Goal: Find specific page/section

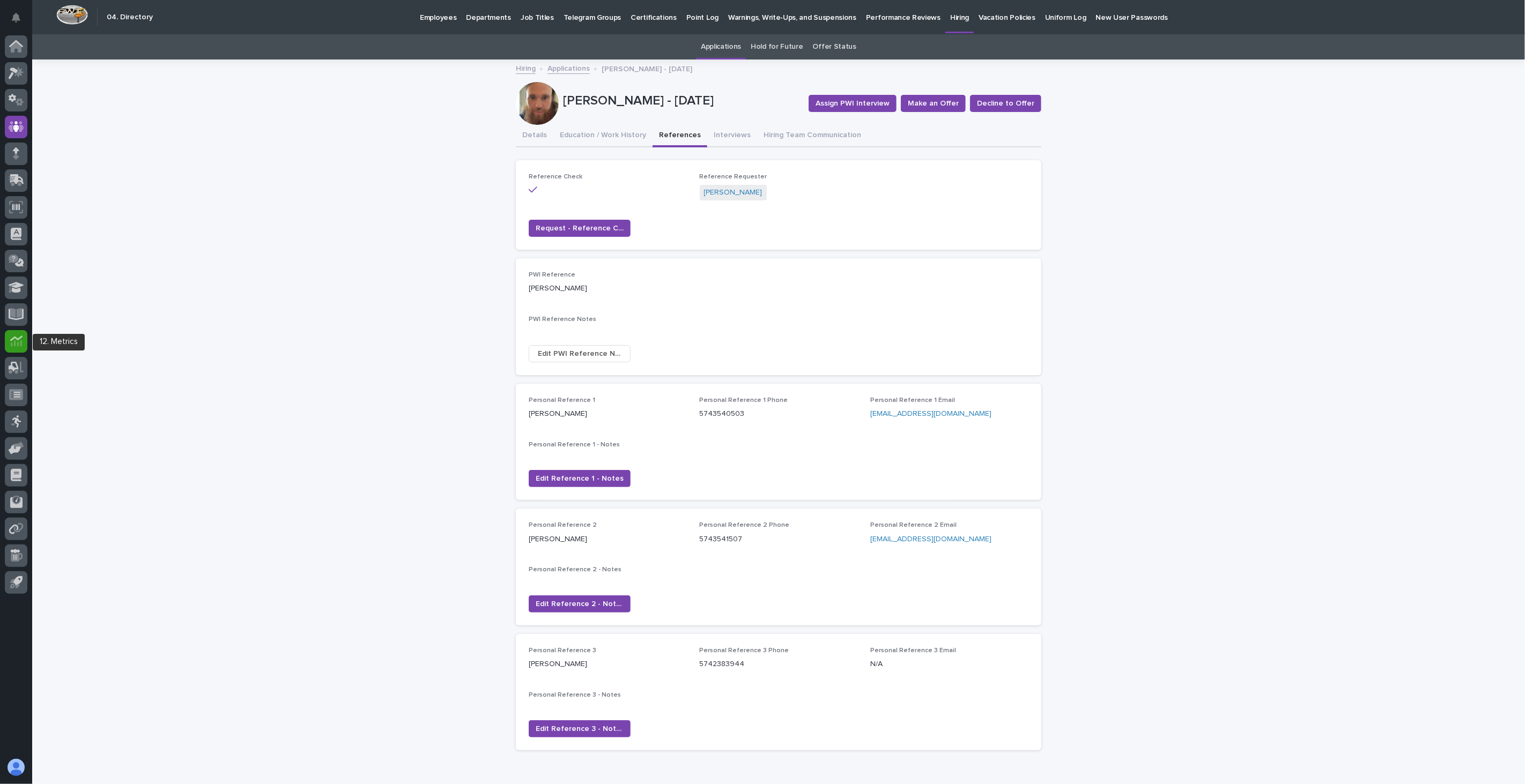
click at [9, 340] on icon at bounding box center [15, 338] width 12 height 5
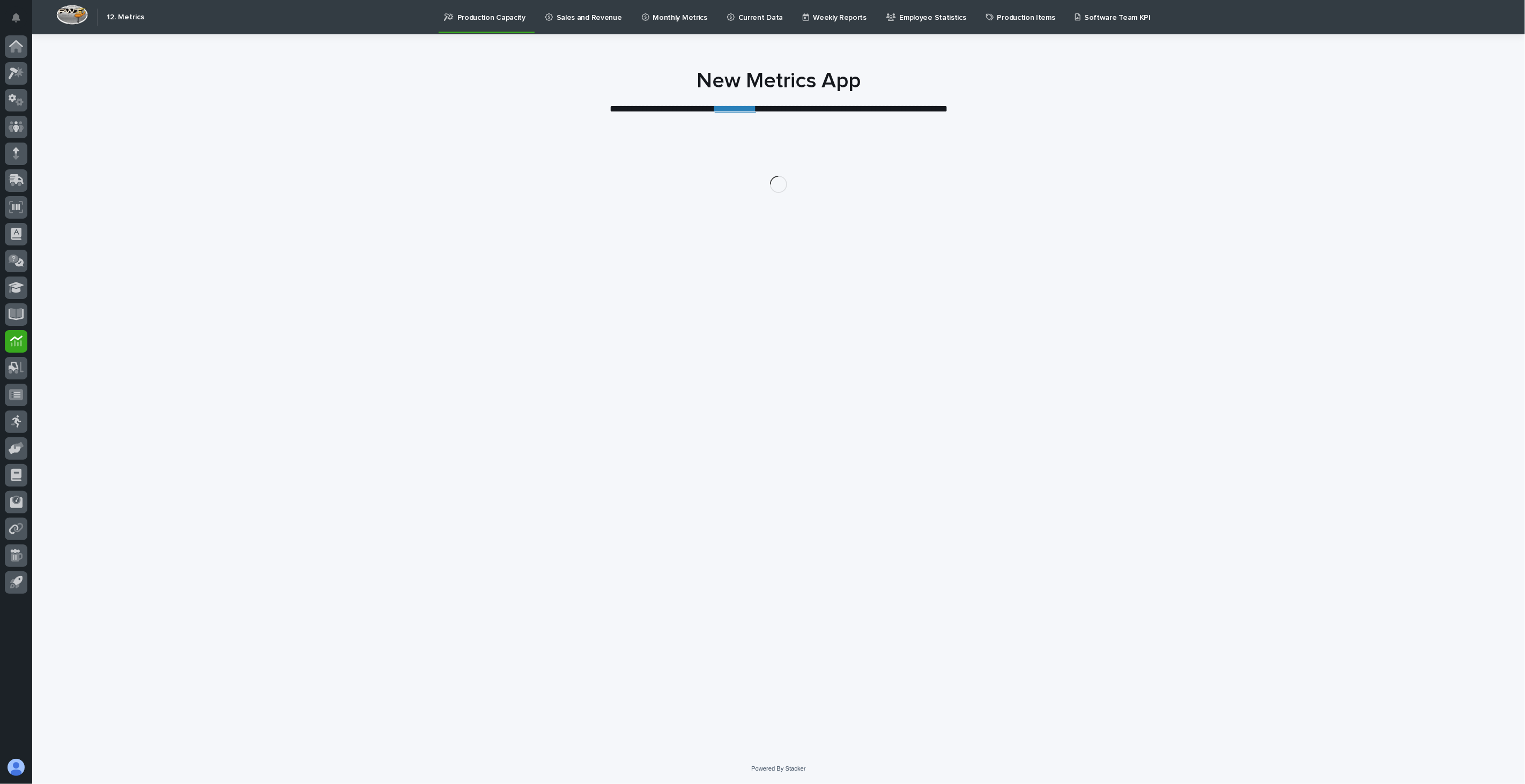
click at [749, 17] on p "Current Data" at bounding box center [760, 11] width 44 height 22
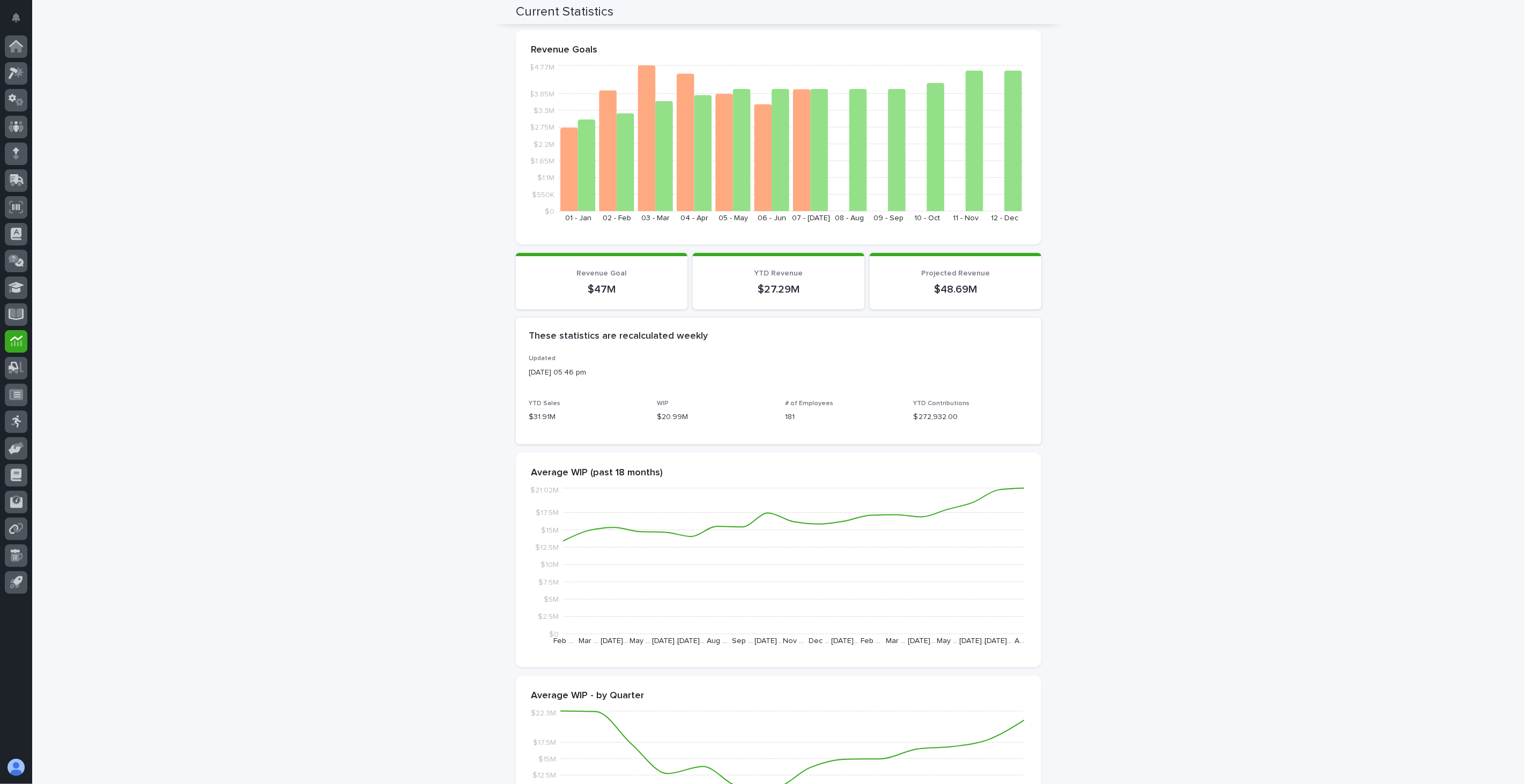
scroll to position [103, 0]
click at [17, 127] on icon at bounding box center [16, 127] width 7 height 11
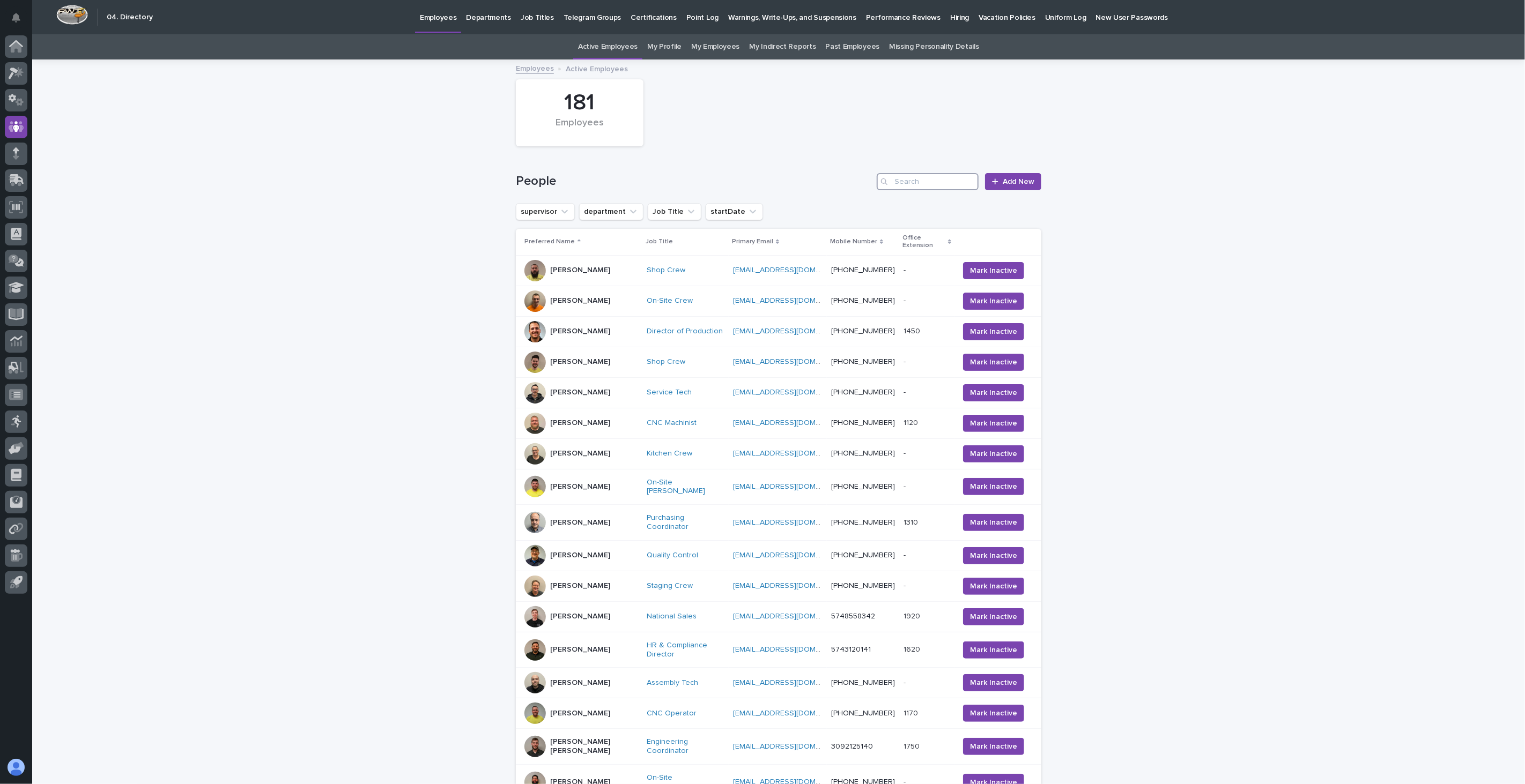
click at [909, 183] on input "Search" at bounding box center [928, 182] width 102 height 17
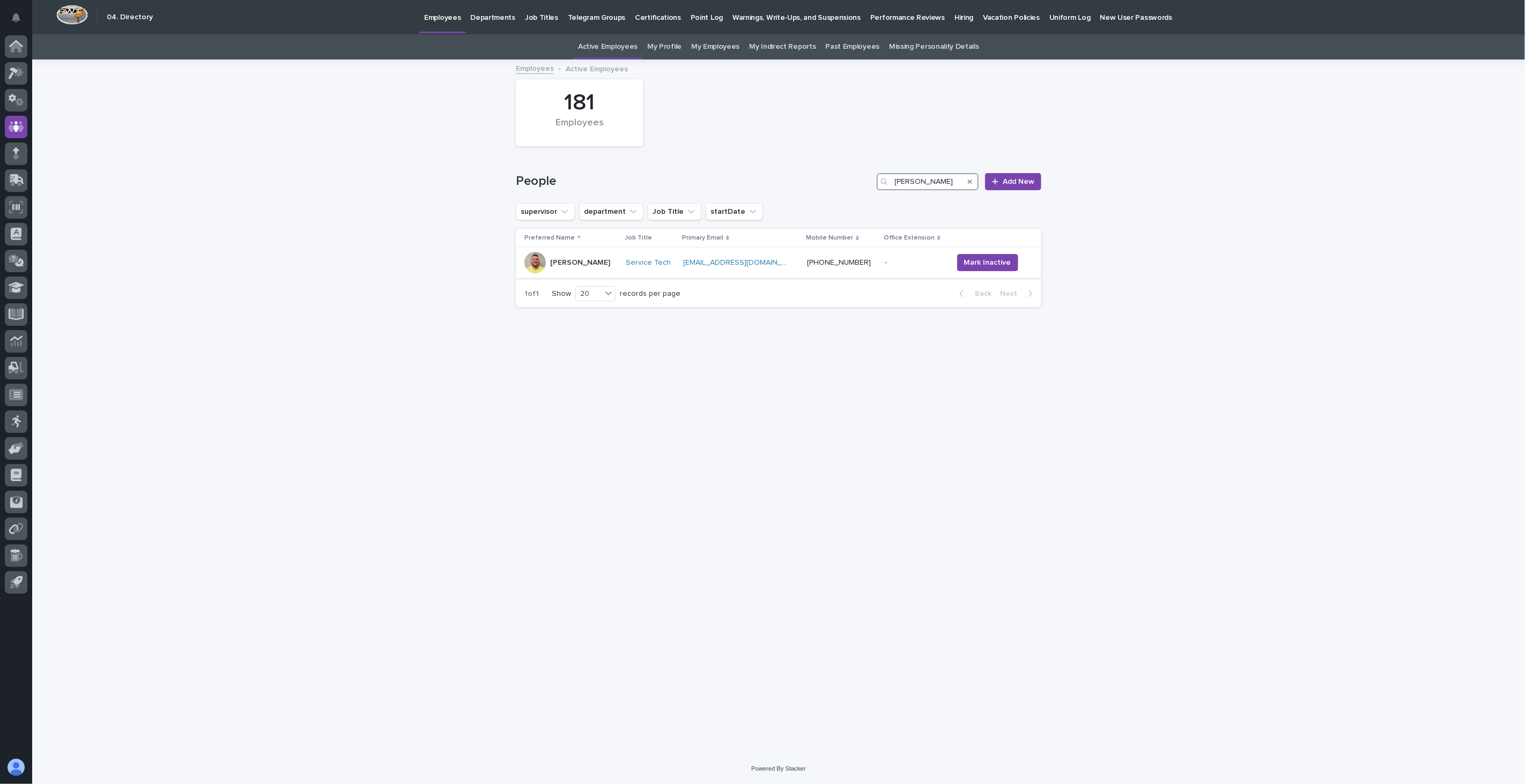
type input "[PERSON_NAME]"
click at [609, 269] on div "[PERSON_NAME]" at bounding box center [580, 263] width 60 height 18
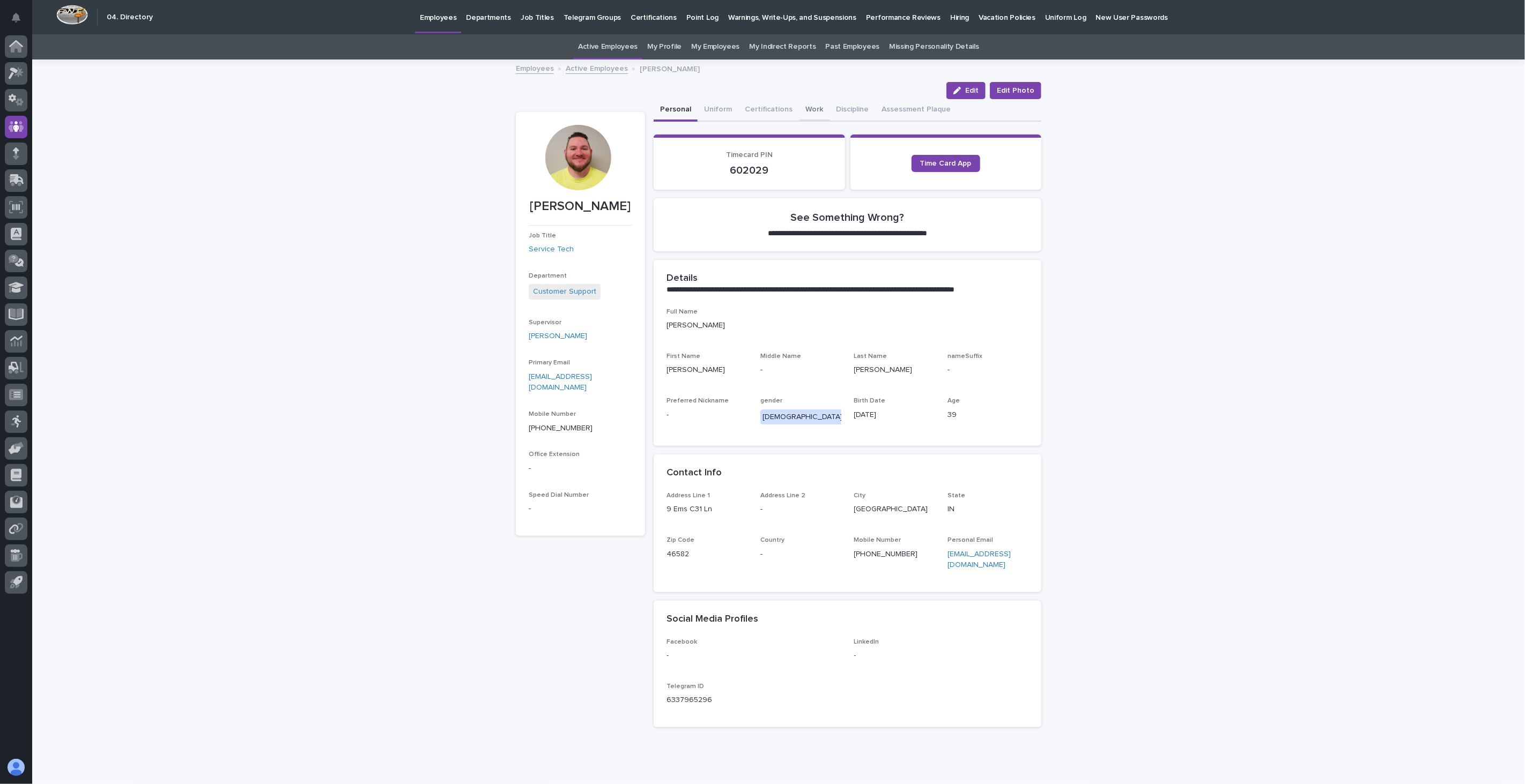
drag, startPoint x: 801, startPoint y: 107, endPoint x: 1127, endPoint y: 242, distance: 352.8
click at [801, 107] on button "Work" at bounding box center [815, 111] width 31 height 22
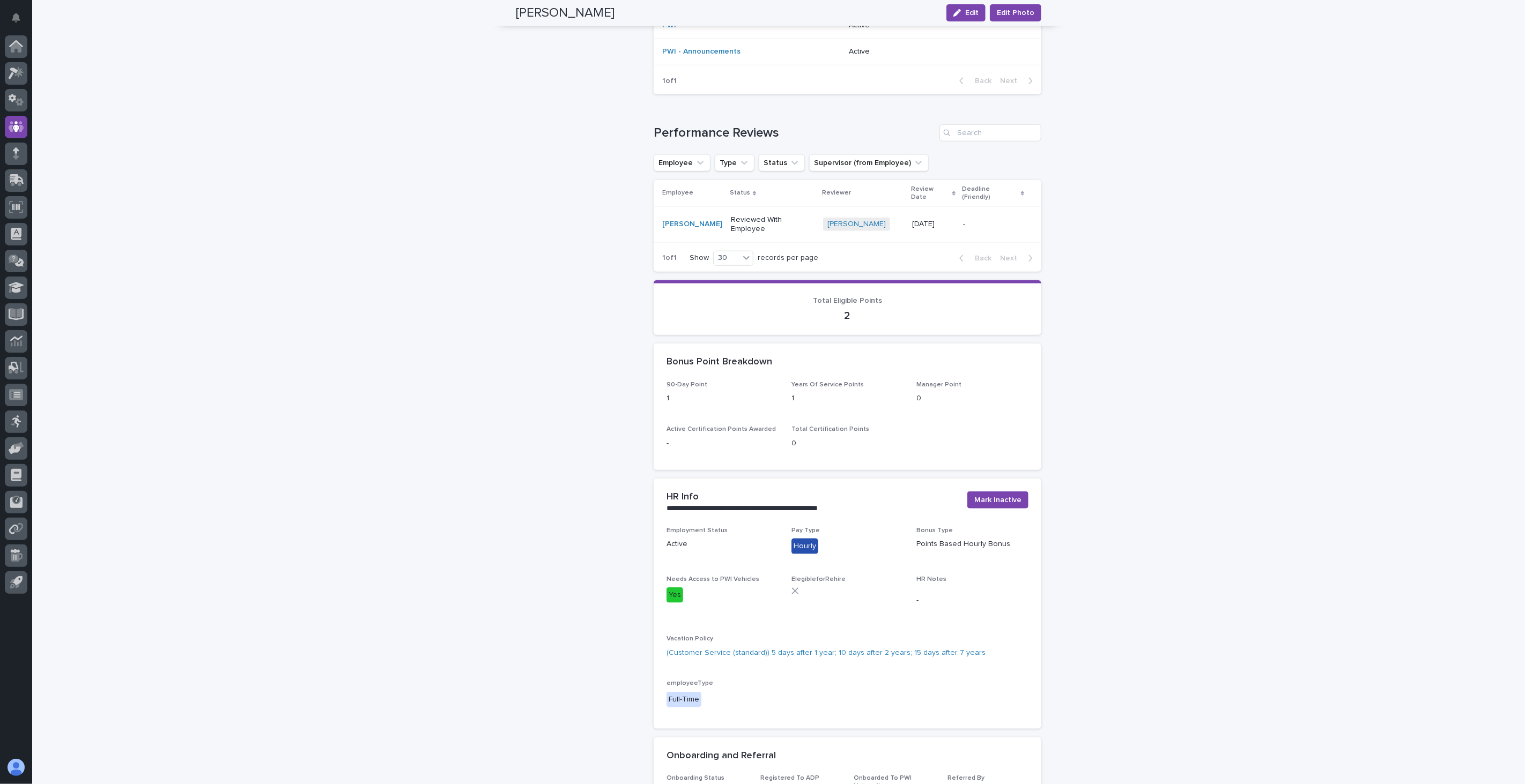
scroll to position [774, 0]
